Goal: Task Accomplishment & Management: Use online tool/utility

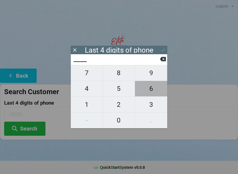
click at [152, 90] on span "6" at bounding box center [151, 89] width 32 height 12
type input "6___"
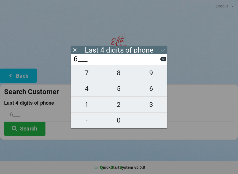
click at [158, 104] on span "3" at bounding box center [151, 105] width 32 height 12
type input "63__"
click at [88, 104] on span "1" at bounding box center [87, 105] width 32 height 12
type input "631_"
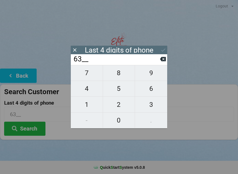
type input "631_"
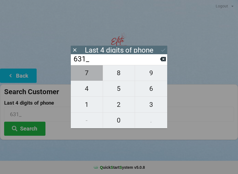
click at [94, 74] on span "7" at bounding box center [87, 73] width 32 height 12
type input "6317"
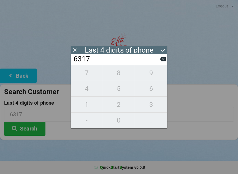
click at [92, 88] on div "7 8 9 4 5 6 1 2 3 - 0 ." at bounding box center [119, 96] width 96 height 63
click at [164, 62] on icon at bounding box center [163, 59] width 6 height 6
click at [162, 61] on icon at bounding box center [163, 59] width 6 height 4
click at [161, 63] on button at bounding box center [163, 58] width 6 height 7
type input "6___"
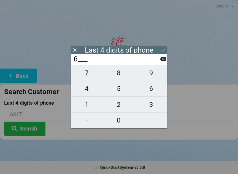
click at [158, 69] on button "9" at bounding box center [151, 73] width 32 height 16
type input "69__"
click at [166, 61] on icon at bounding box center [163, 59] width 6 height 4
click at [163, 61] on icon at bounding box center [163, 59] width 6 height 4
type input "____"
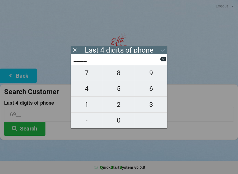
click at [153, 75] on span "9" at bounding box center [151, 73] width 32 height 12
type input "9___"
click at [119, 106] on span "2" at bounding box center [119, 105] width 32 height 12
type input "92__"
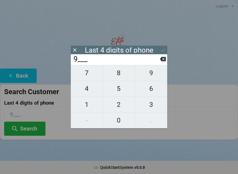
type input "92__"
click at [155, 76] on span "9" at bounding box center [151, 73] width 32 height 12
type input "929_"
click at [155, 77] on span "9" at bounding box center [151, 73] width 32 height 12
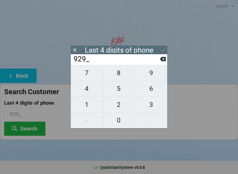
type input "9299"
click at [162, 48] on icon at bounding box center [163, 50] width 6 height 6
